Goal: Task Accomplishment & Management: Complete application form

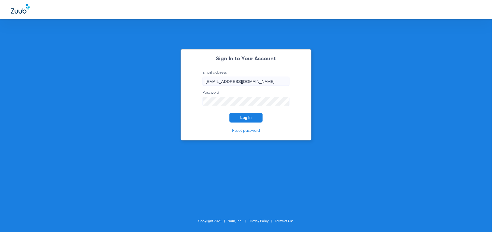
click at [254, 116] on button "Log In" at bounding box center [245, 118] width 33 height 10
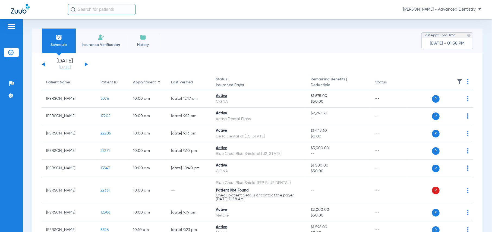
click at [85, 65] on button at bounding box center [86, 64] width 3 height 4
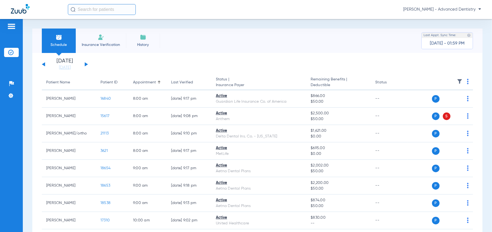
click at [102, 44] on span "Insurance Verification" at bounding box center [101, 44] width 42 height 5
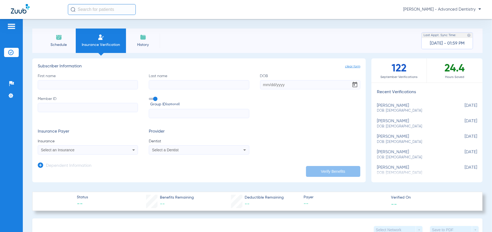
click at [99, 82] on input "First name" at bounding box center [88, 84] width 100 height 9
type input "[PERSON_NAME]"
type input "[DATE]"
click at [74, 107] on input "Member ID" at bounding box center [88, 107] width 100 height 9
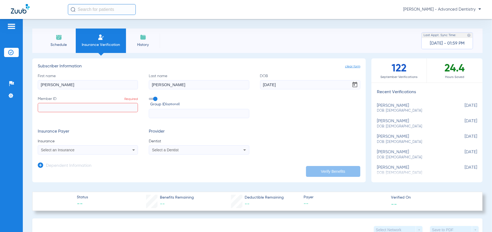
click at [90, 109] on input "Member ID Required" at bounding box center [88, 107] width 100 height 9
type input "992445918"
click at [92, 150] on div "Select an Insurance" at bounding box center [78, 150] width 75 height 4
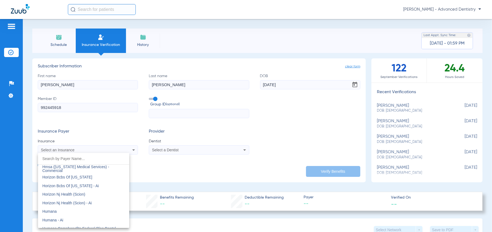
scroll to position [1966, 0]
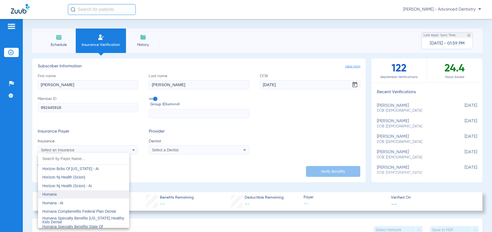
click at [91, 193] on mat-option "Humana" at bounding box center [83, 194] width 91 height 9
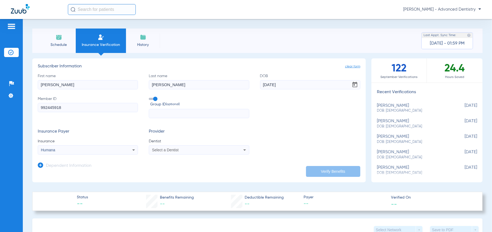
click at [205, 152] on div "Select a Dentist" at bounding box center [199, 150] width 100 height 7
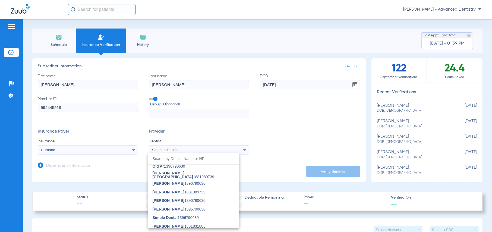
scroll to position [326, 0]
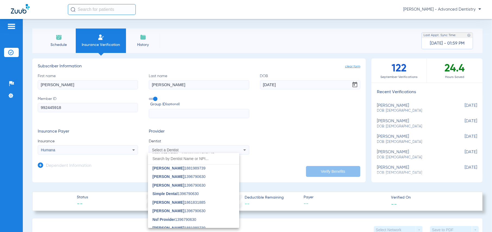
click at [193, 153] on input "dropdown search" at bounding box center [193, 158] width 91 height 11
click at [204, 161] on input "dropdown search" at bounding box center [193, 158] width 91 height 11
click at [261, 161] on div at bounding box center [246, 116] width 492 height 232
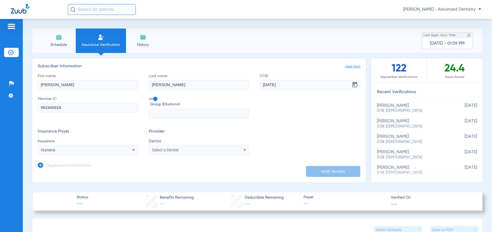
click at [198, 150] on div "Select a Dentist" at bounding box center [189, 150] width 75 height 4
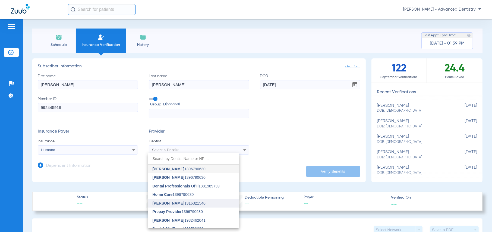
click at [170, 202] on span "[PERSON_NAME]" at bounding box center [168, 203] width 32 height 4
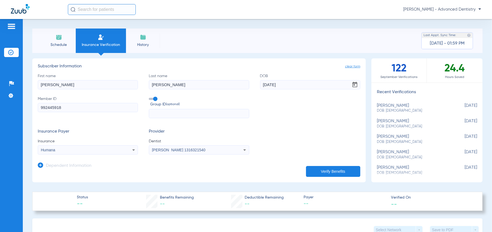
click at [318, 170] on button "Verify Benefits" at bounding box center [333, 171] width 54 height 11
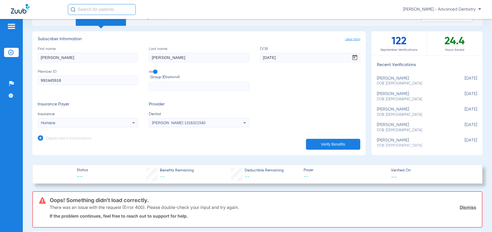
scroll to position [0, 0]
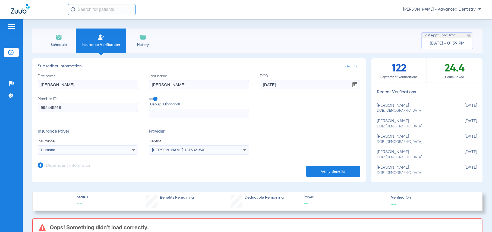
click at [339, 168] on button "Verify Benefits" at bounding box center [333, 171] width 54 height 11
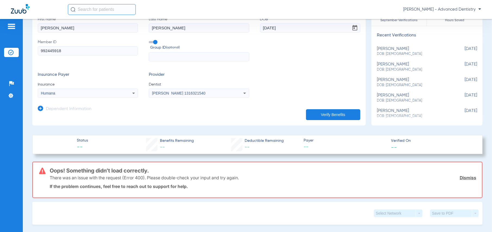
scroll to position [81, 0]
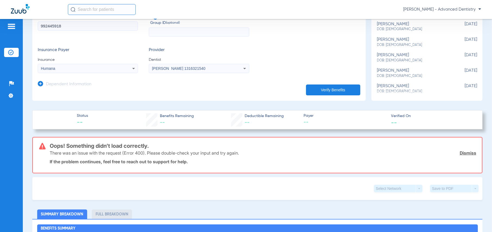
click at [464, 152] on link "Dismiss" at bounding box center [467, 152] width 17 height 5
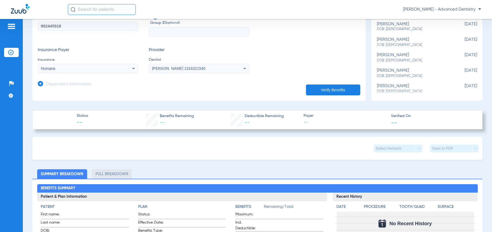
click at [131, 69] on icon at bounding box center [133, 68] width 7 height 7
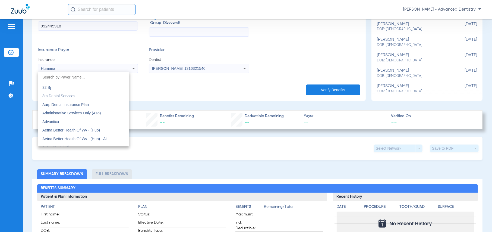
scroll to position [1936, 0]
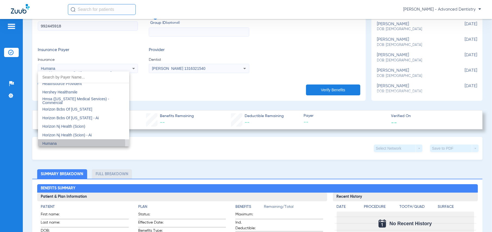
click at [61, 142] on mat-option "Humana" at bounding box center [83, 143] width 91 height 9
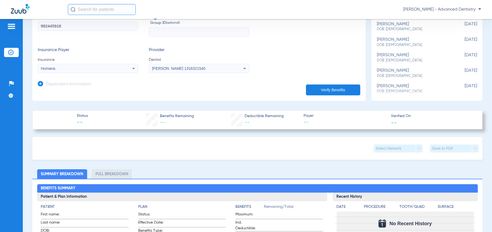
click at [182, 90] on app-dependent-form "Dependent Information" at bounding box center [199, 82] width 322 height 18
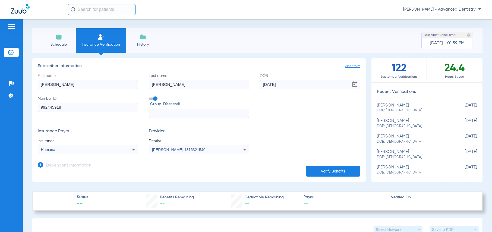
scroll to position [0, 0]
click at [161, 116] on input "text" at bounding box center [199, 113] width 100 height 9
type input "847772"
click at [325, 167] on button "Verify Benefits" at bounding box center [333, 171] width 54 height 11
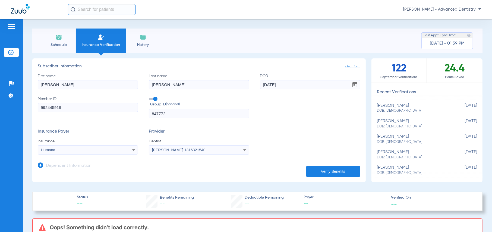
drag, startPoint x: 86, startPoint y: 84, endPoint x: 31, endPoint y: 85, distance: 54.3
click at [31, 85] on div "Schedule Insurance Verification History Last Appt. Sync Time: [DATE] - 01:59 PM…" at bounding box center [257, 125] width 469 height 213
type input "[PERSON_NAME]"
click at [319, 171] on button "Verify Benefits" at bounding box center [333, 171] width 54 height 11
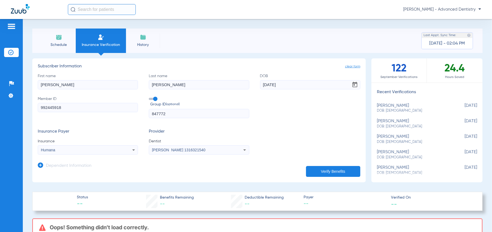
click at [134, 147] on icon at bounding box center [133, 150] width 7 height 7
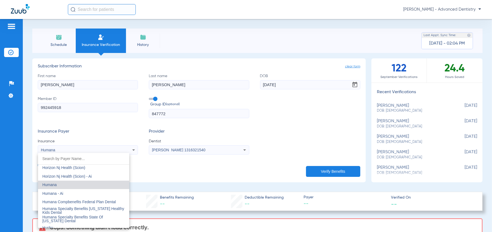
scroll to position [1990, 0]
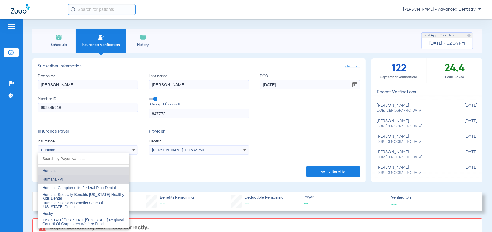
click at [93, 176] on mat-option "Humana - Ai" at bounding box center [83, 179] width 91 height 9
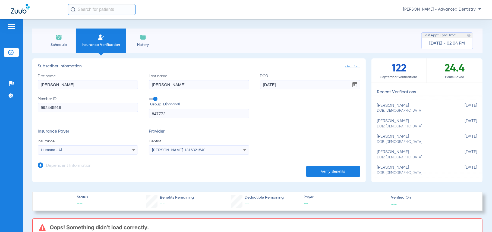
click at [130, 152] on icon at bounding box center [133, 150] width 7 height 7
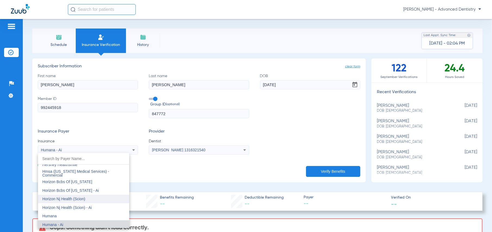
scroll to position [1972, 0]
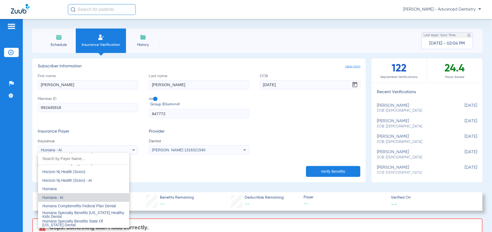
click at [78, 196] on mat-option "Humana - Ai" at bounding box center [83, 197] width 91 height 9
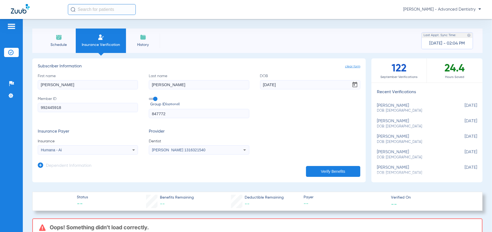
click at [326, 172] on button "Verify Benefits" at bounding box center [333, 171] width 54 height 11
click at [130, 148] on icon at bounding box center [133, 150] width 7 height 7
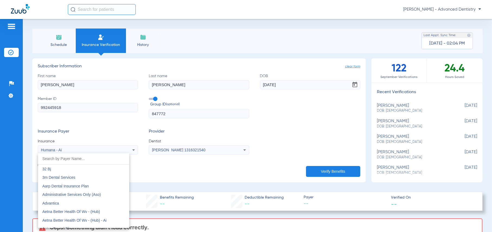
scroll to position [1945, 0]
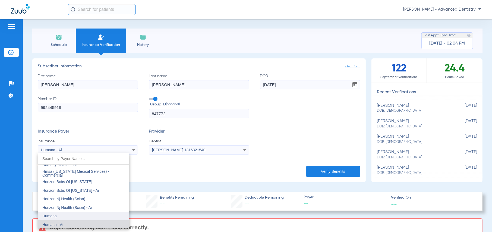
click at [56, 216] on span "Humana" at bounding box center [49, 216] width 14 height 4
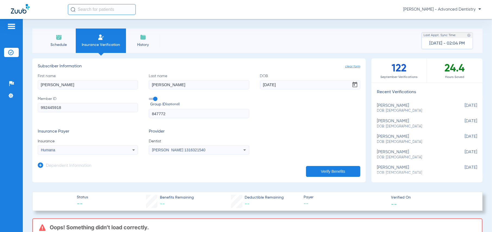
click at [341, 173] on button "Verify Benefits" at bounding box center [333, 171] width 54 height 11
click at [58, 38] on img at bounding box center [59, 37] width 7 height 7
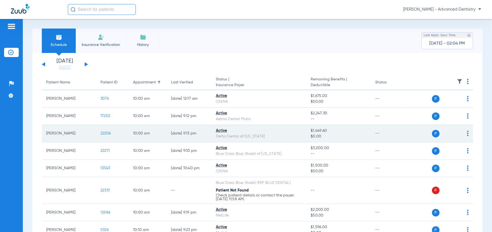
scroll to position [27, 0]
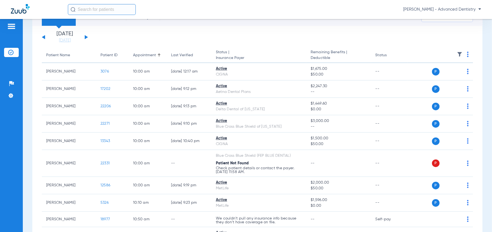
click at [86, 36] on button at bounding box center [86, 37] width 3 height 4
